Goal: Check status: Check status

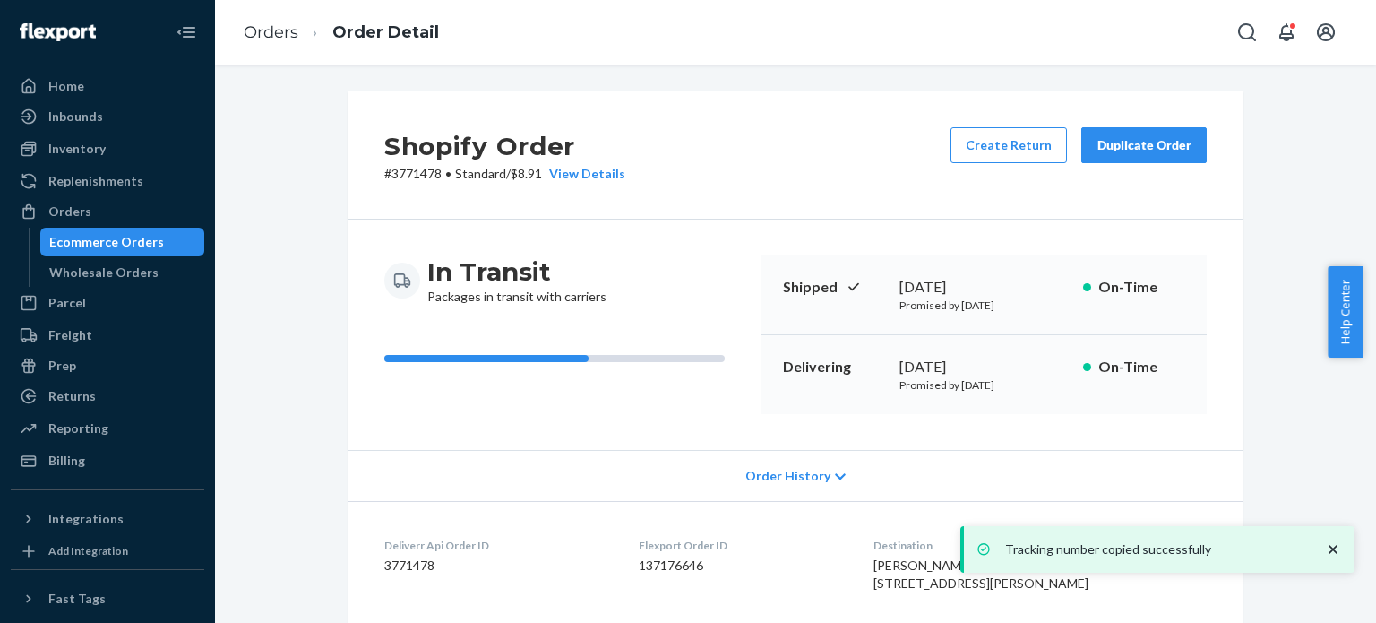
click at [297, 40] on ol "Orders Order Detail" at bounding box center [341, 32] width 224 height 53
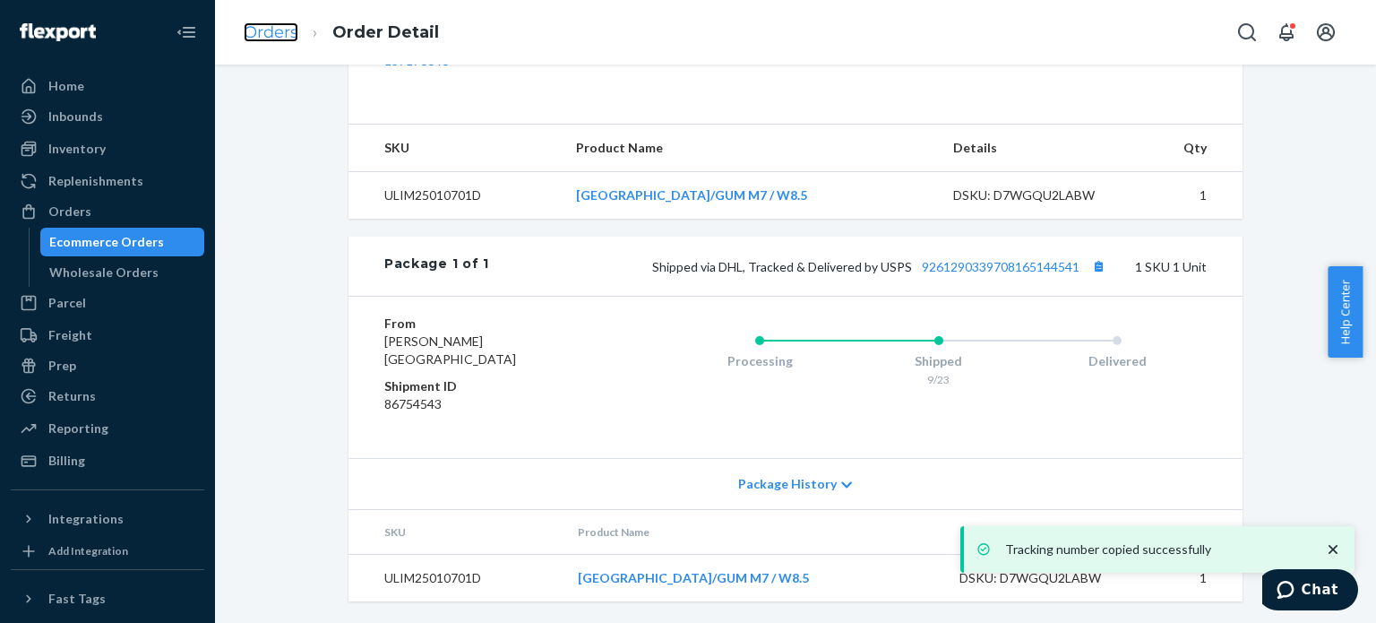
click at [274, 34] on link "Orders" at bounding box center [271, 32] width 55 height 20
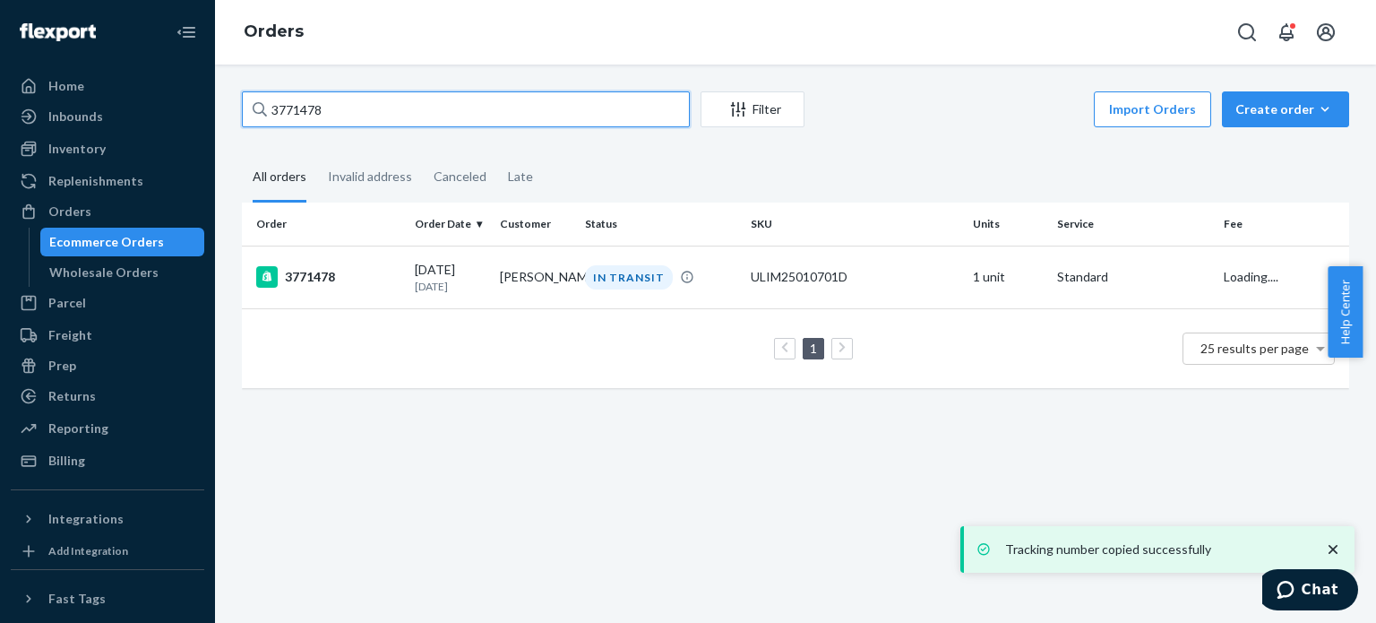
click at [444, 95] on input "3771478" at bounding box center [466, 109] width 448 height 36
click at [161, 82] on div "Home Inbounds Shipping Plans Problems Inventory Products Replenishments Orders …" at bounding box center [688, 311] width 1376 height 623
paste input "61507"
type input "3761507"
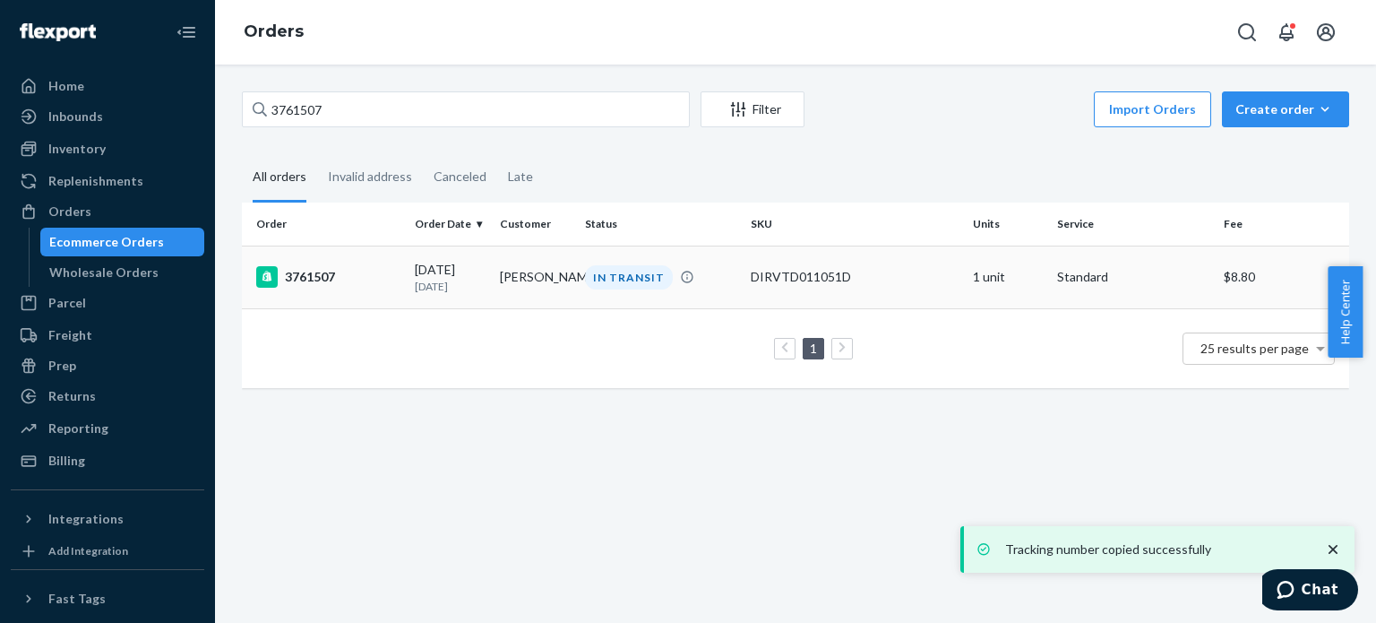
click at [316, 275] on div "3761507" at bounding box center [328, 276] width 144 height 21
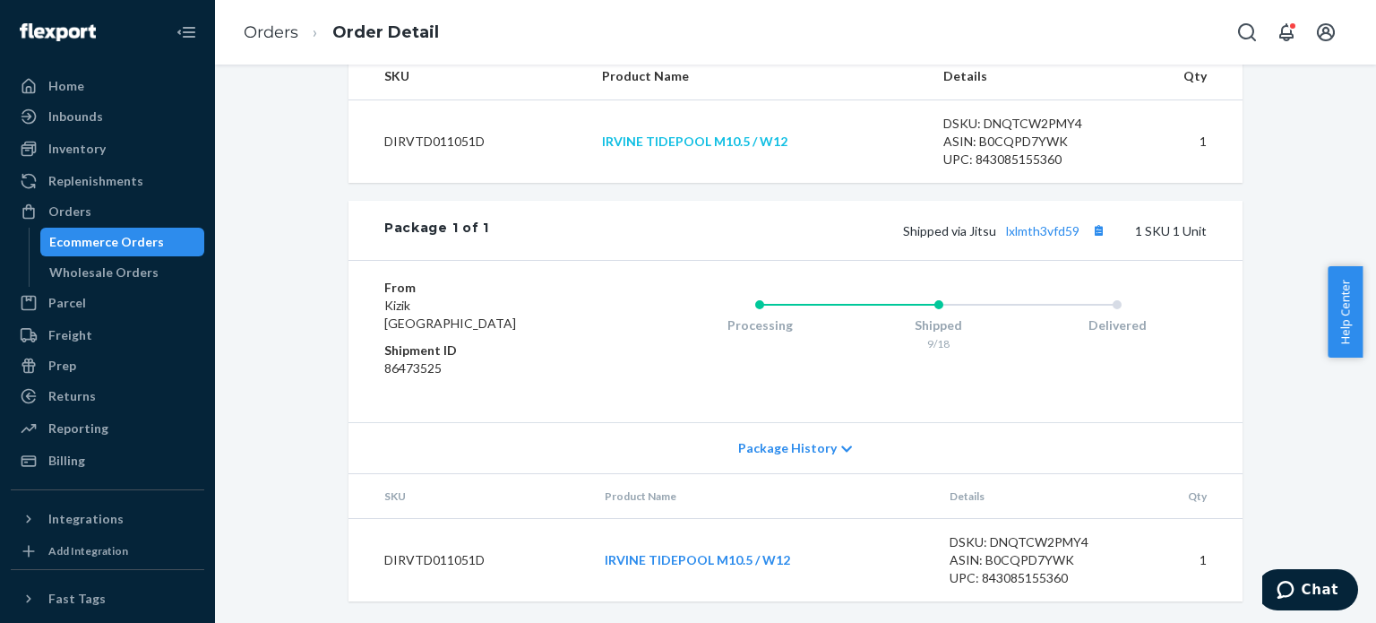
scroll to position [701, 0]
click at [1023, 225] on link "lxlmth3vfd59" at bounding box center [1042, 230] width 73 height 15
